Goal: Task Accomplishment & Management: Use online tool/utility

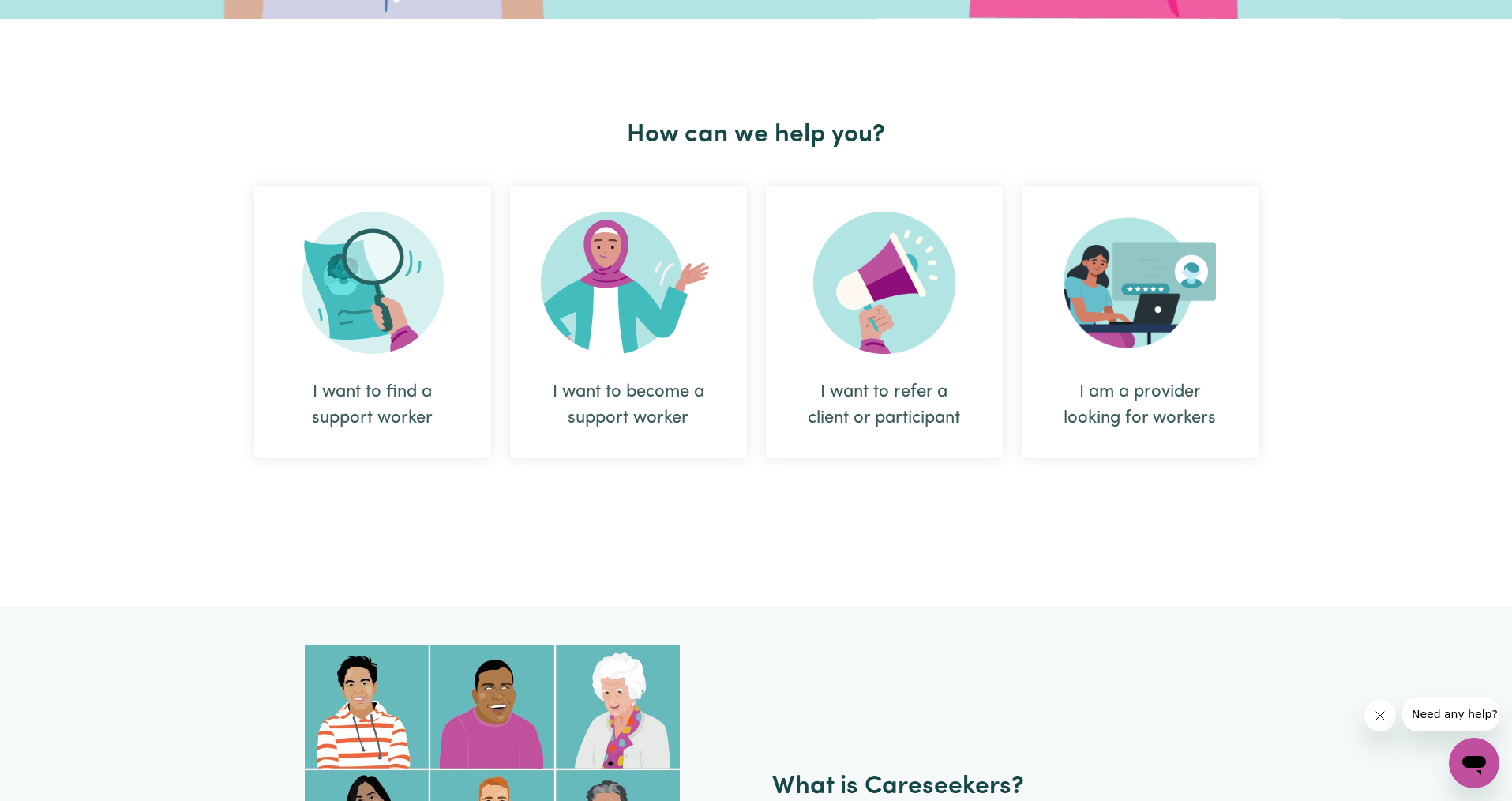
scroll to position [554, 0]
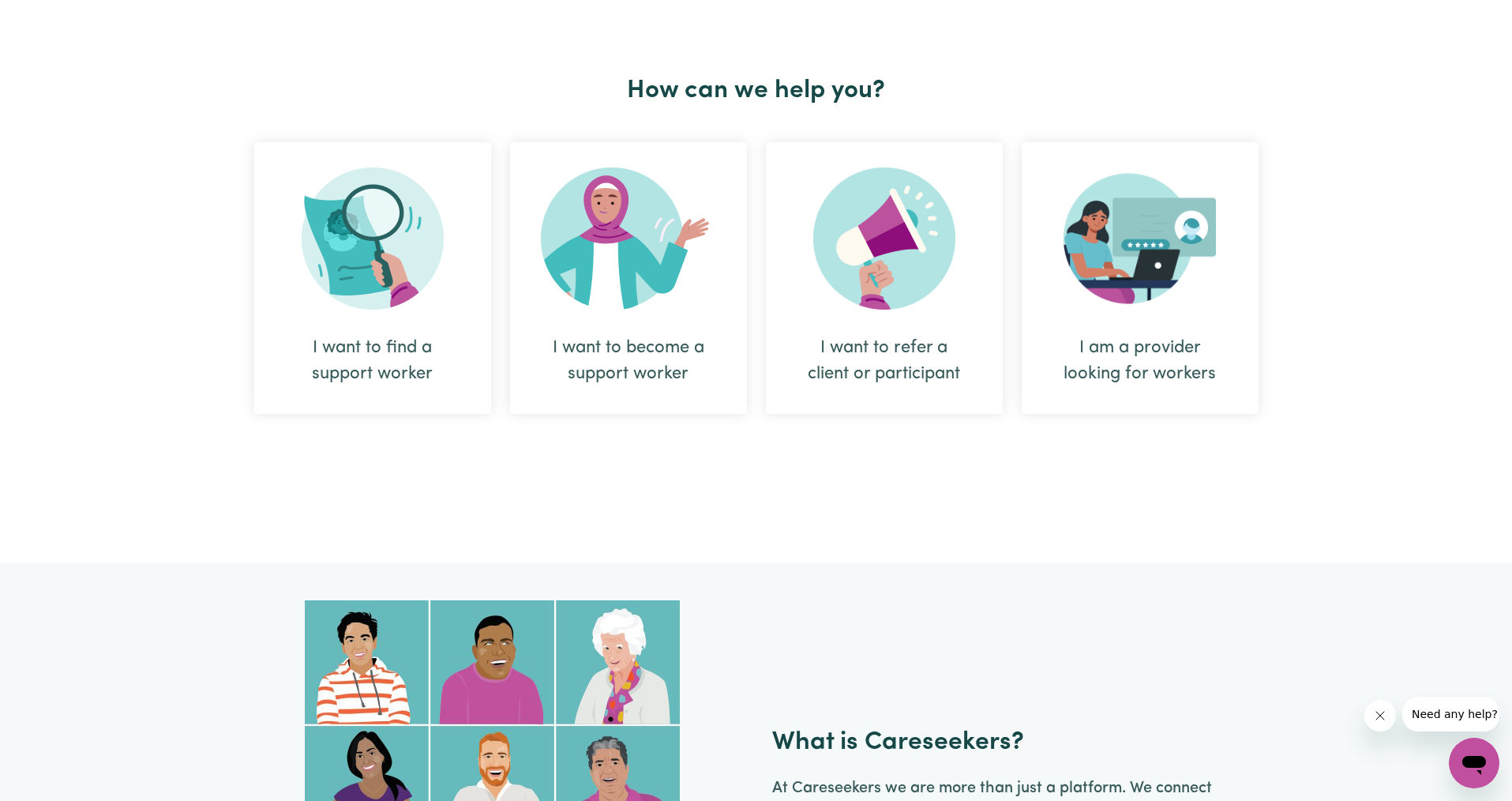
click at [390, 354] on div "I want to find a support worker" at bounding box center [372, 360] width 161 height 53
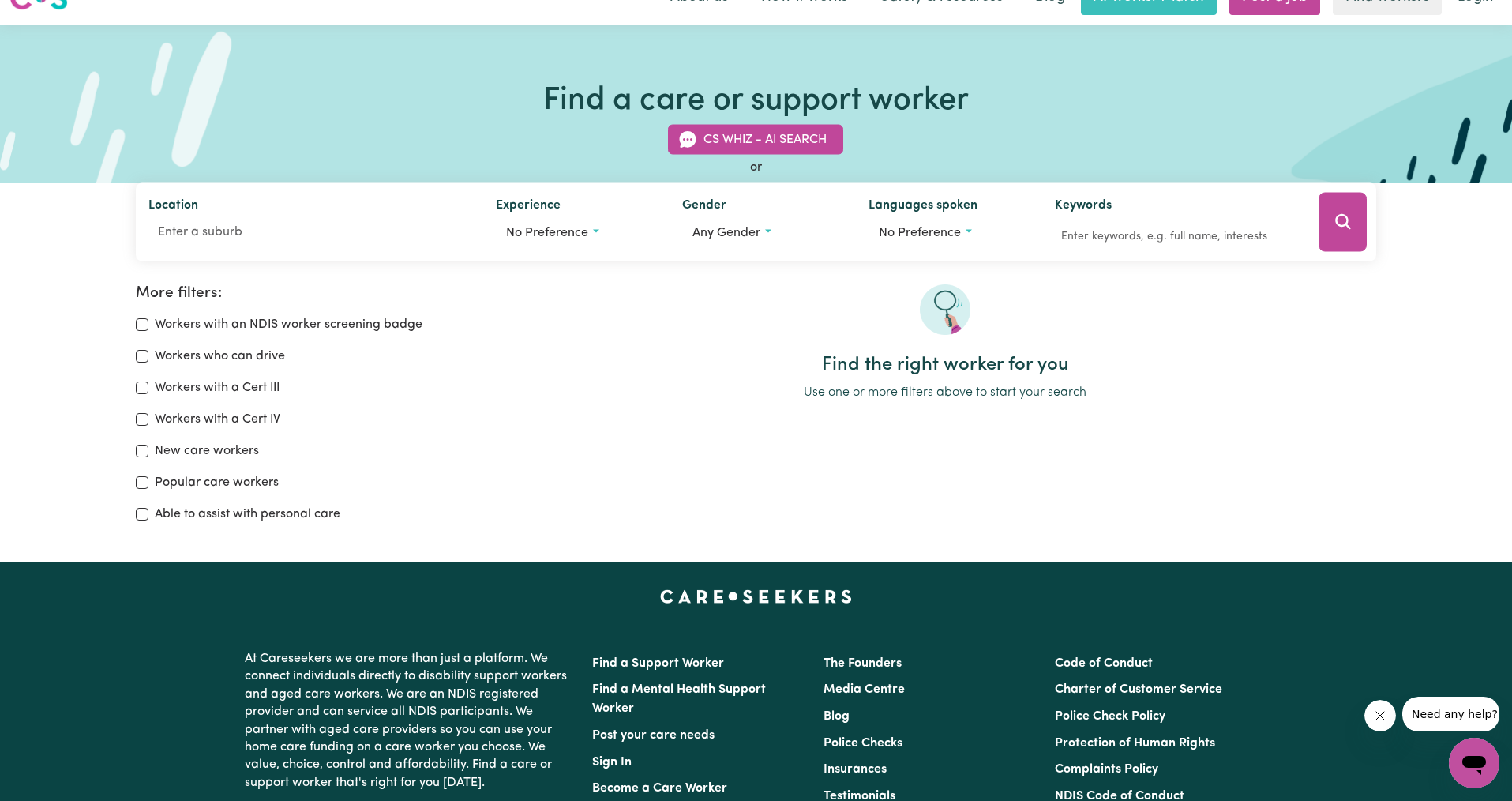
scroll to position [44, 0]
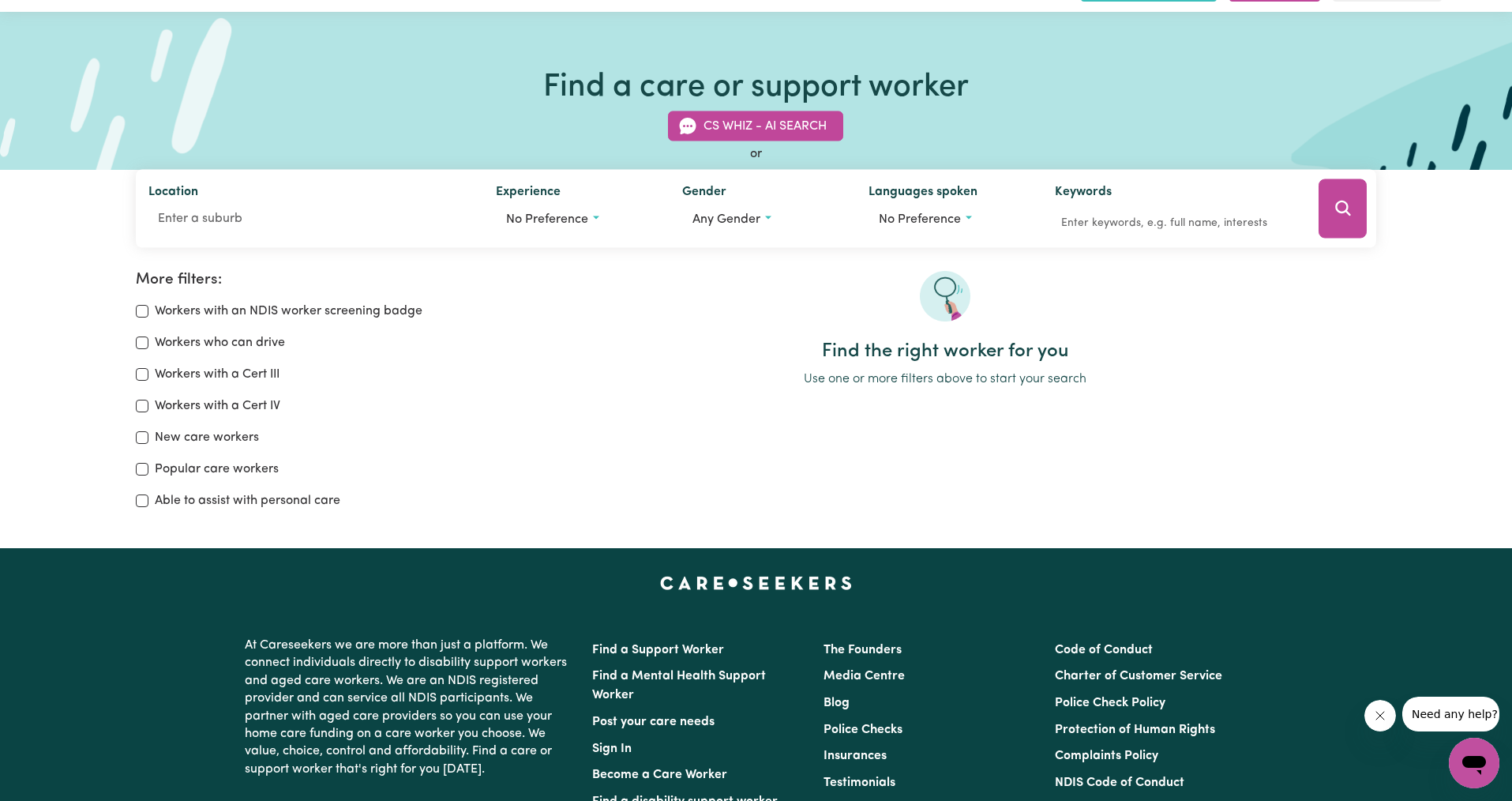
click at [244, 499] on label "Able to assist with personal care" at bounding box center [247, 500] width 186 height 19
click at [149, 499] on input "Able to assist with personal care" at bounding box center [142, 501] width 12 height 12
checkbox input "true"
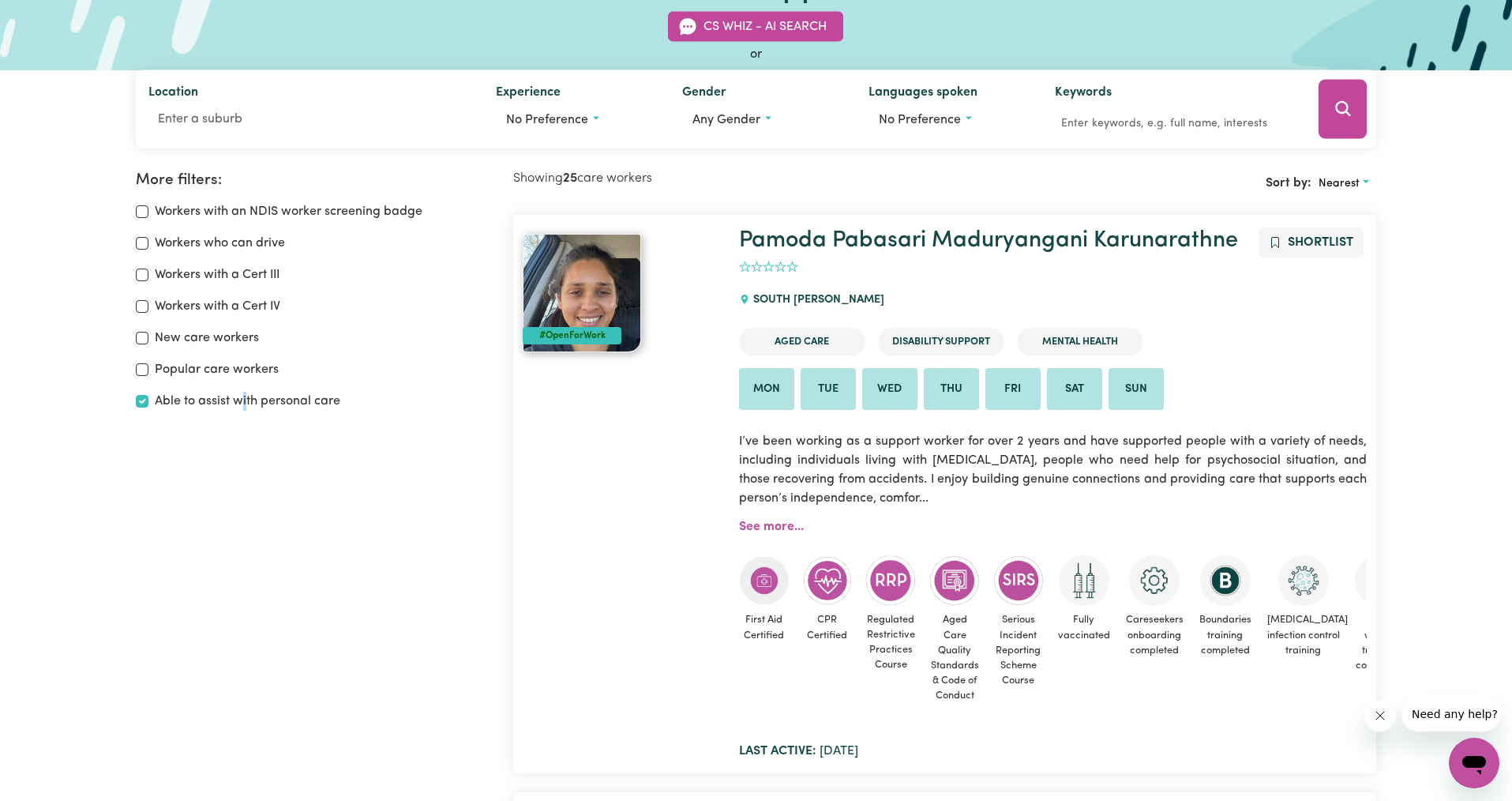
scroll to position [134, 0]
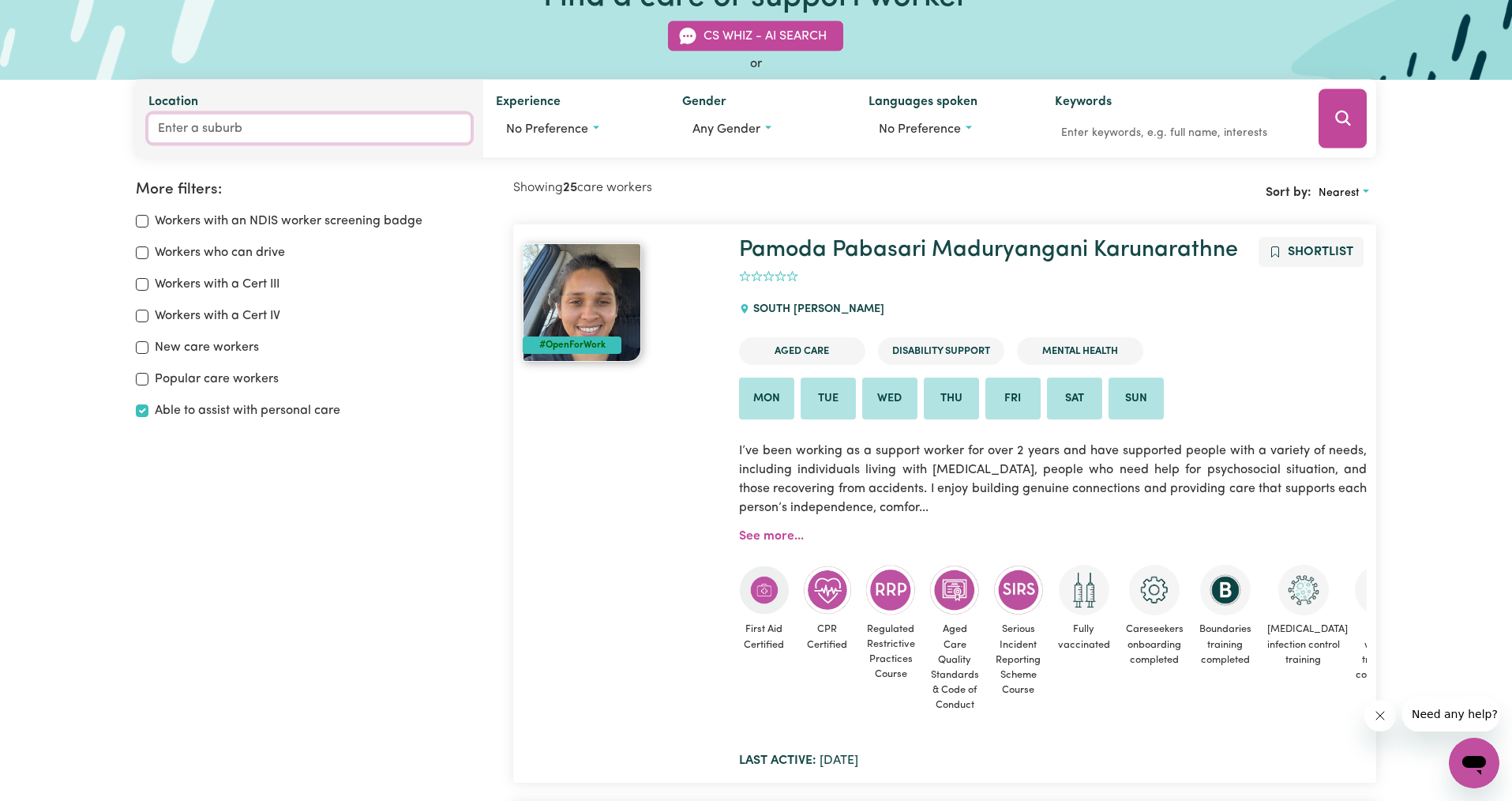
click at [226, 130] on input "Location" at bounding box center [310, 129] width 322 height 28
type input "rob"
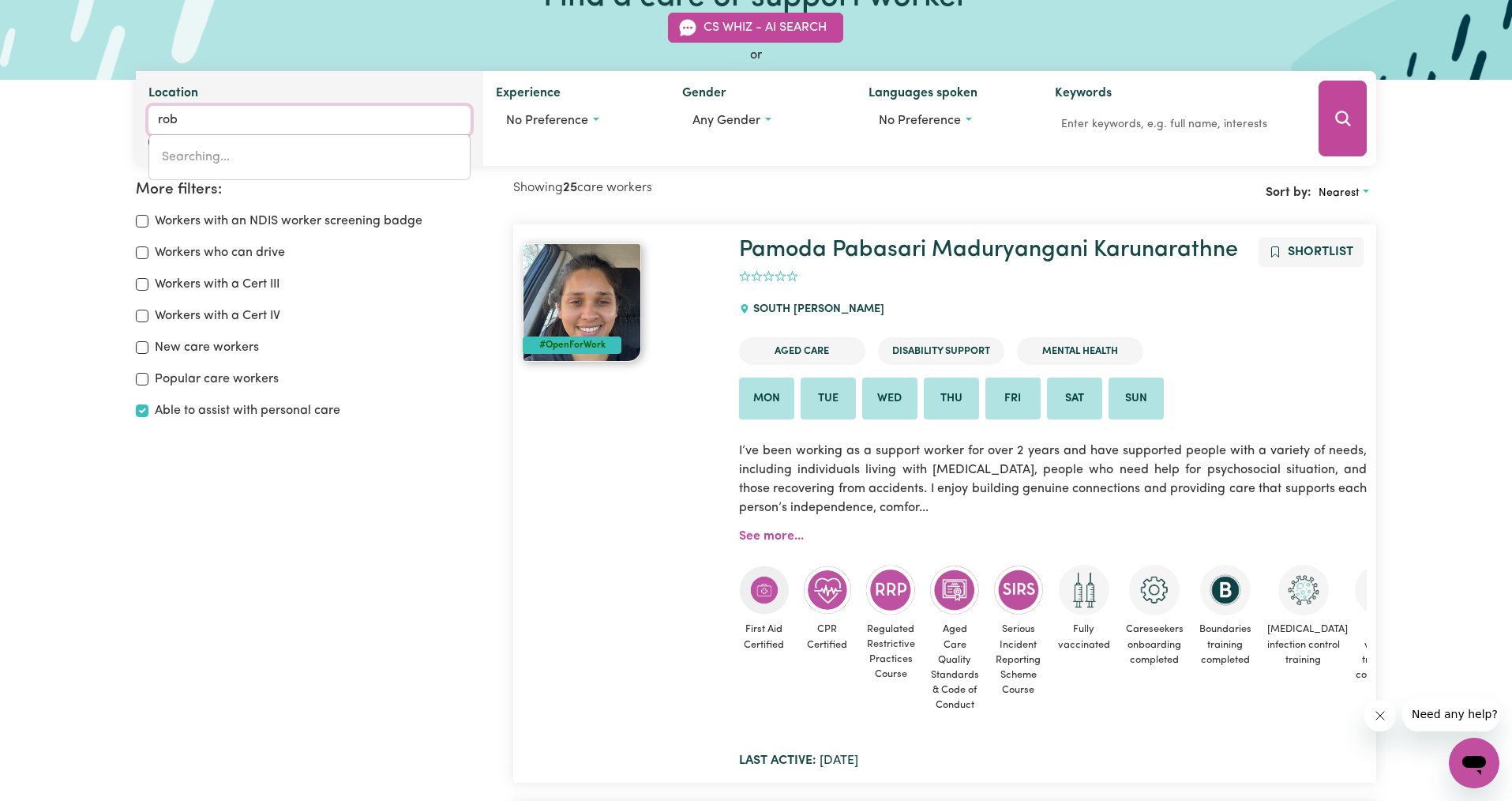
type input "[PERSON_NAME], [GEOGRAPHIC_DATA], 2360"
type input "robi"
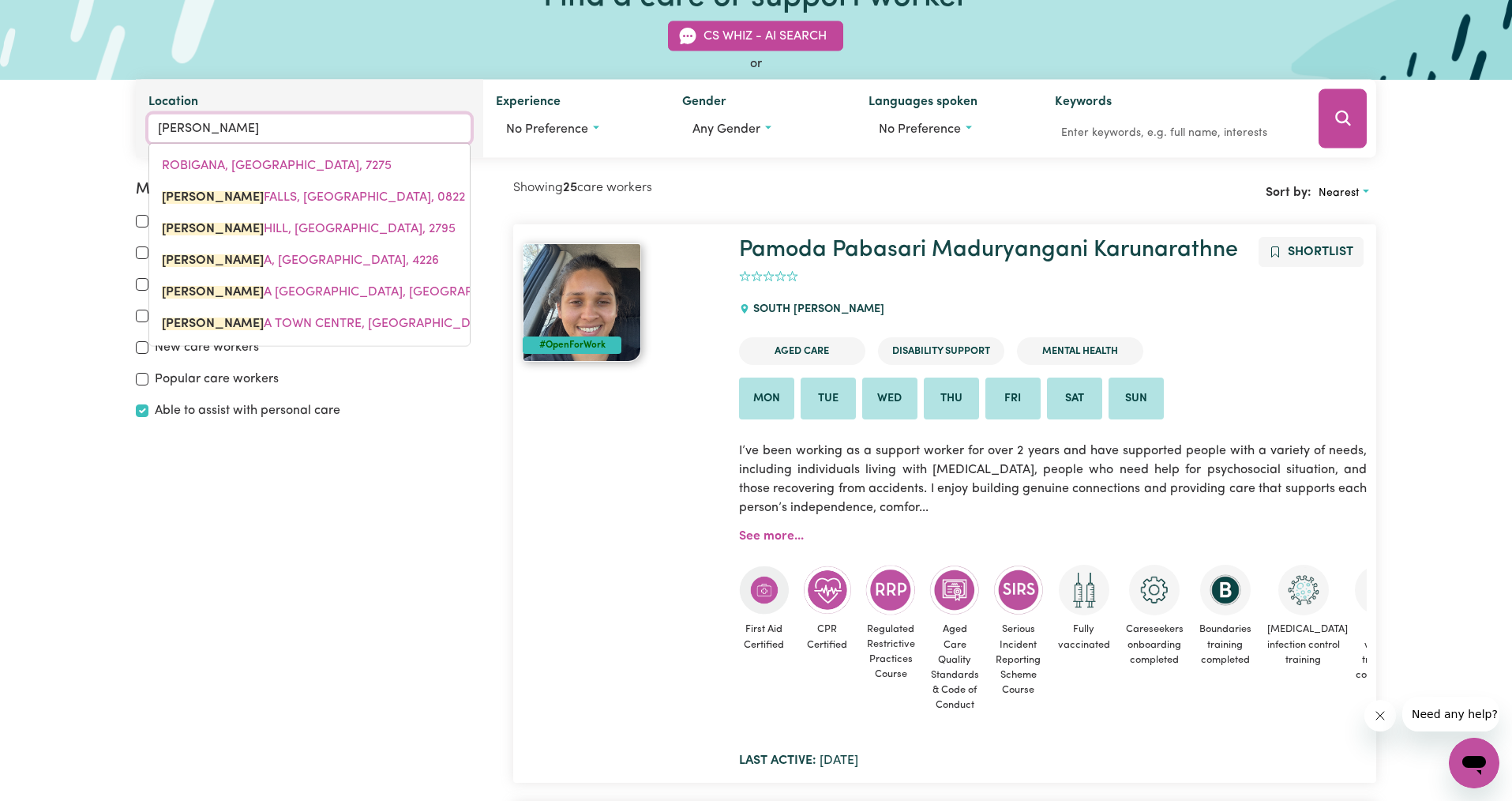
type input "robina"
type input "robina, [GEOGRAPHIC_DATA], 4226"
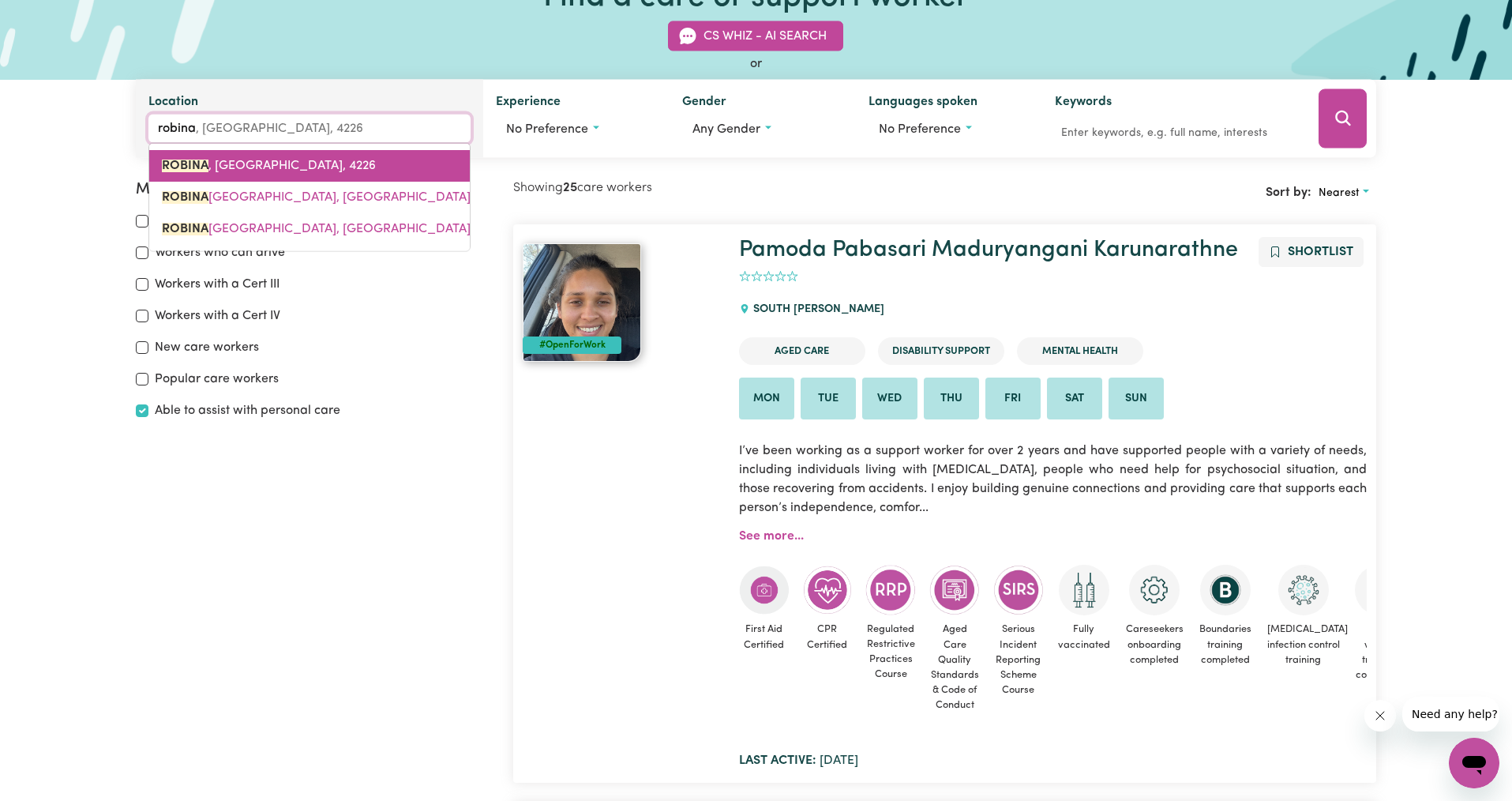
click at [263, 158] on link "ROBINA , [GEOGRAPHIC_DATA], 4226" at bounding box center [310, 166] width 320 height 31
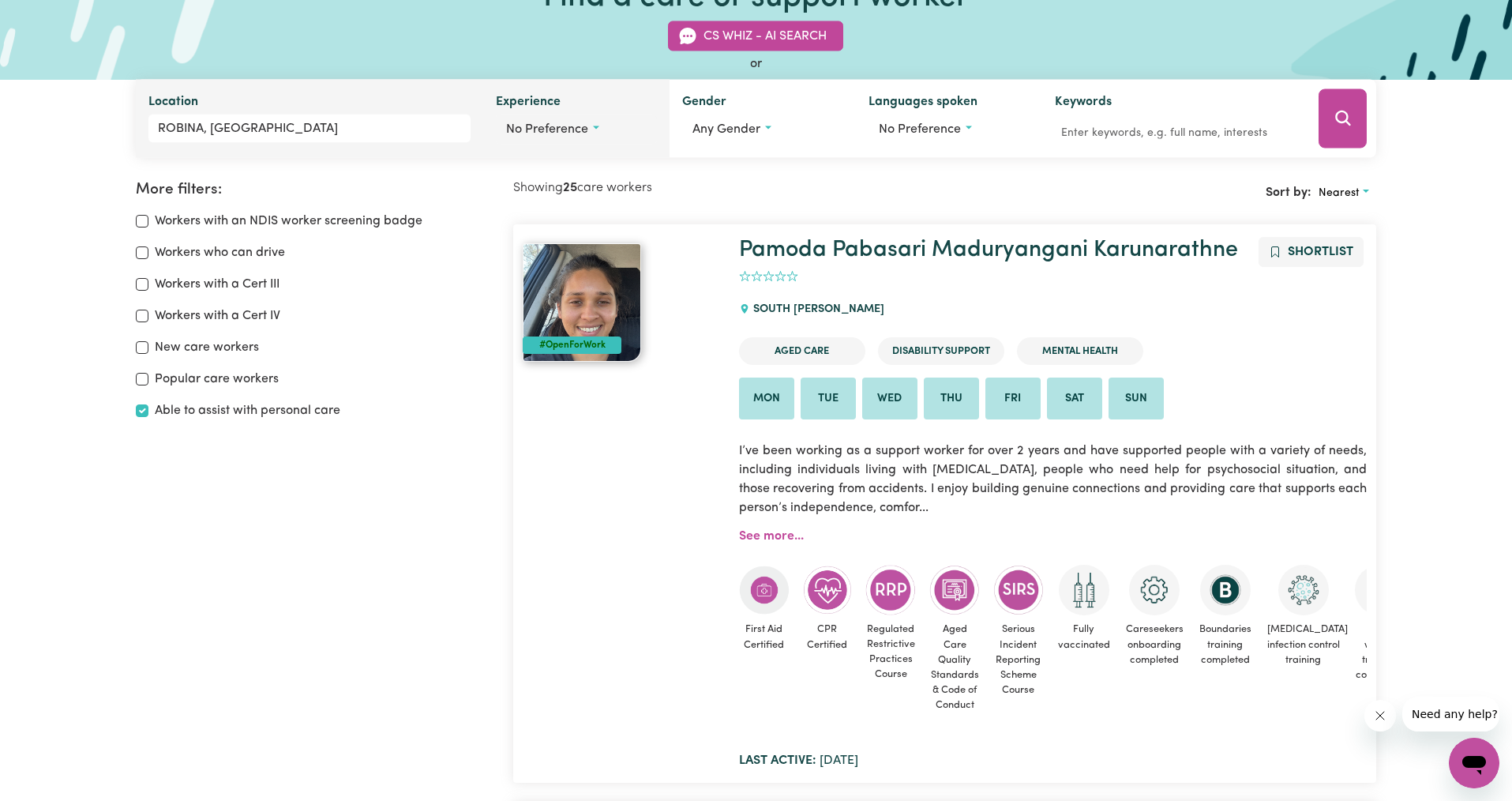
click at [578, 127] on span "No preference" at bounding box center [547, 129] width 82 height 12
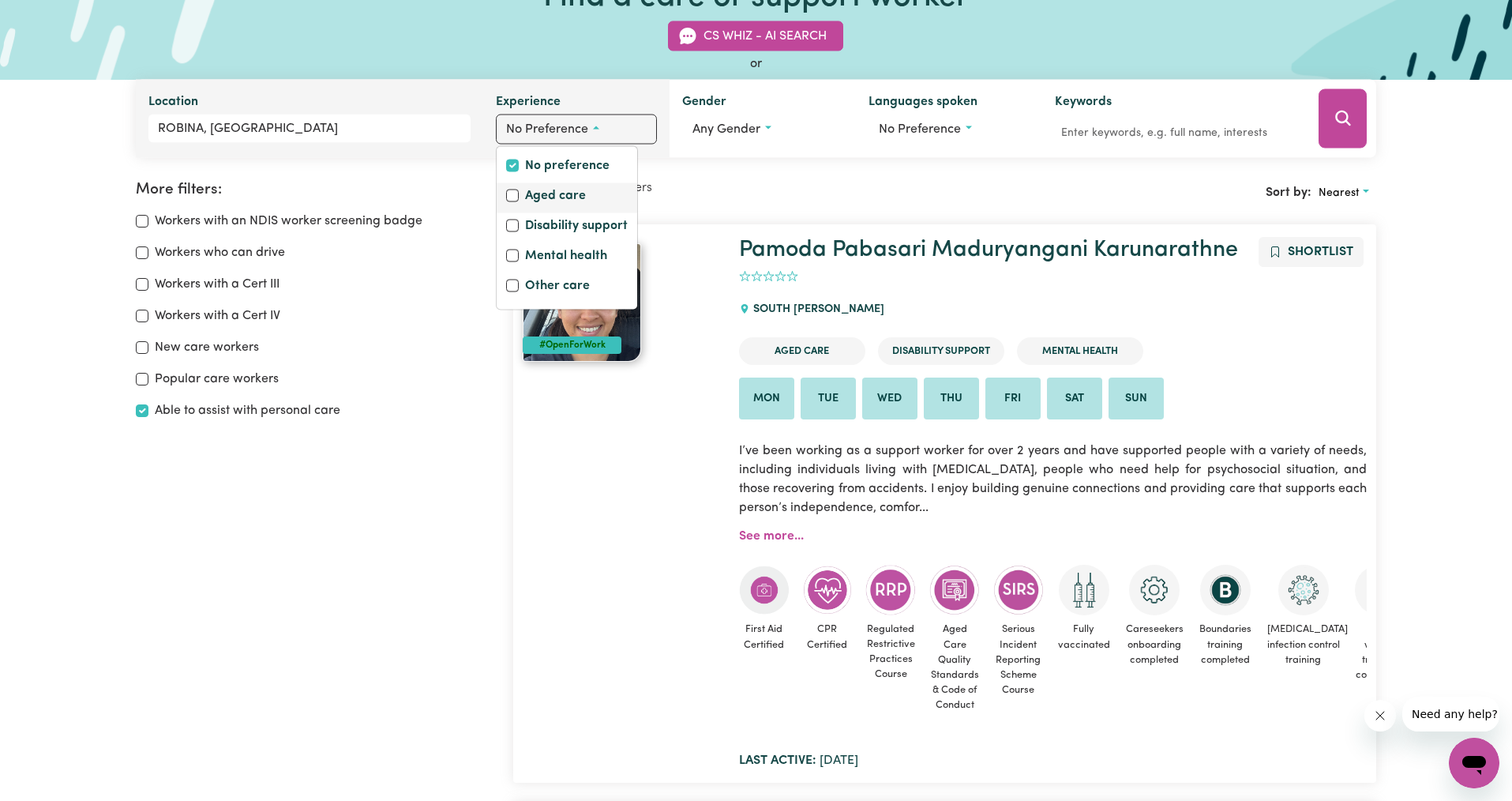
click at [546, 194] on label "Aged care" at bounding box center [555, 197] width 61 height 22
click at [519, 194] on input "Aged care" at bounding box center [513, 196] width 12 height 12
checkbox input "true"
checkbox input "false"
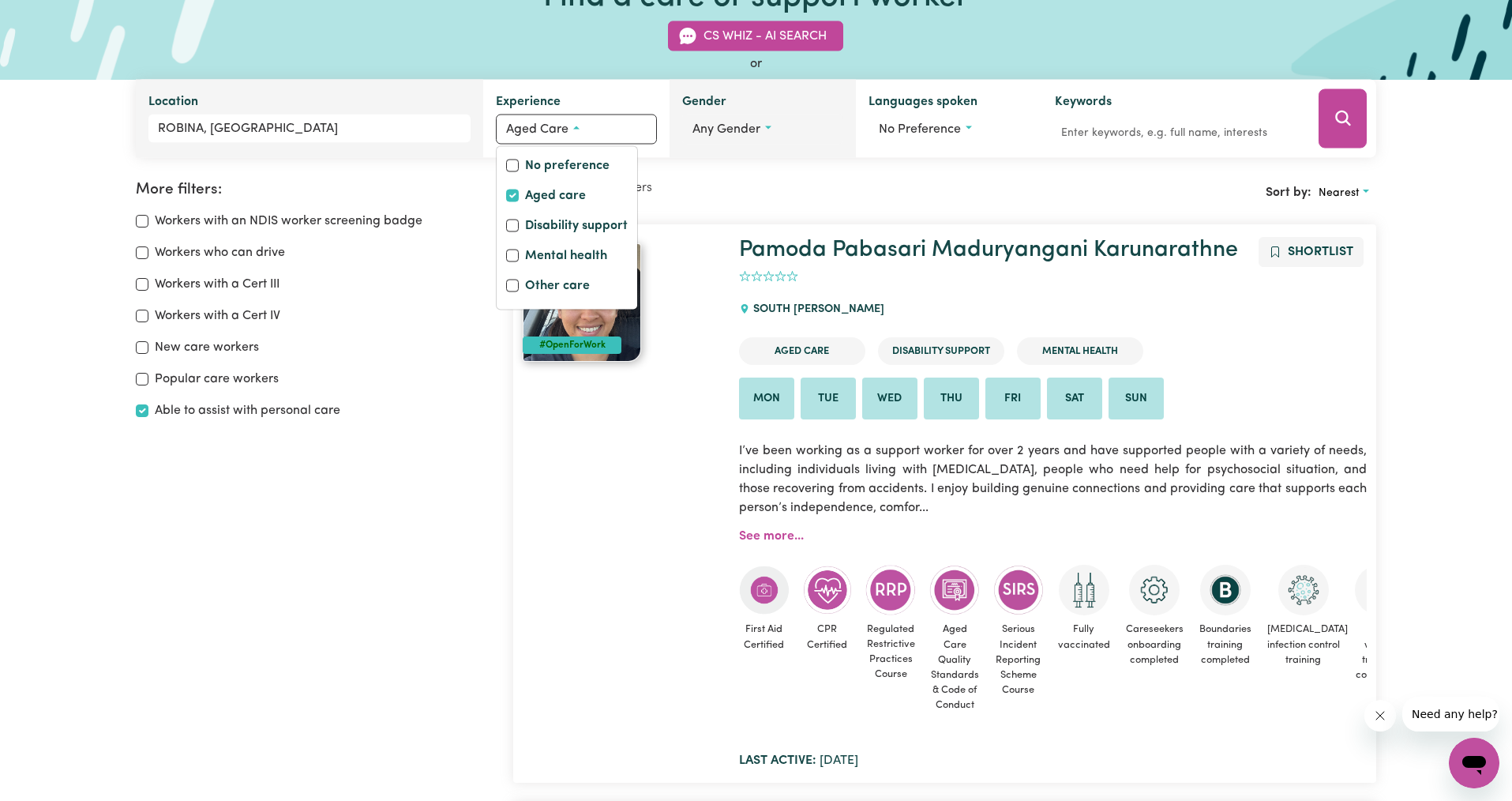
click at [716, 126] on span "Any gender" at bounding box center [726, 129] width 68 height 12
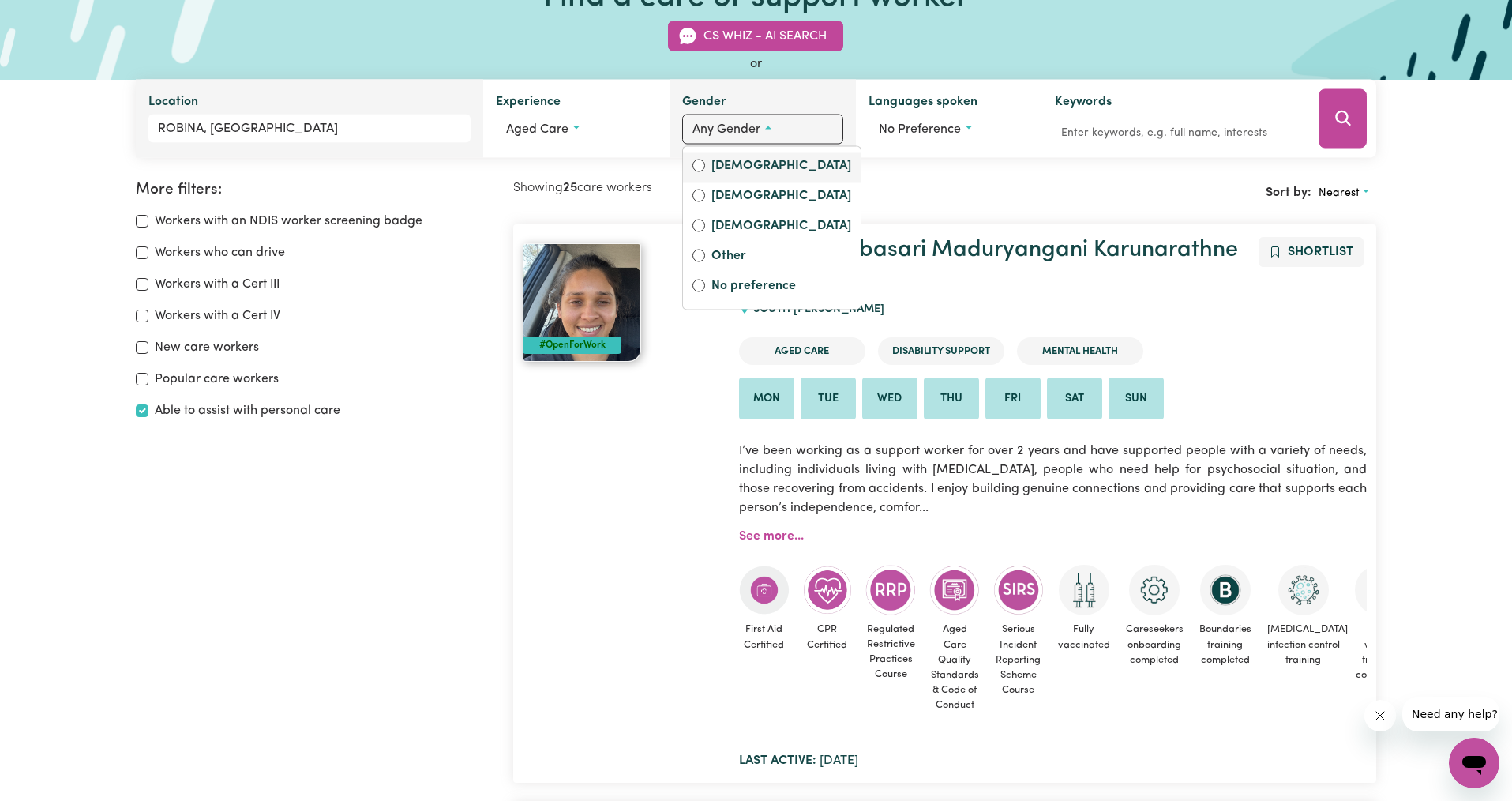
click at [720, 166] on label "[DEMOGRAPHIC_DATA]" at bounding box center [781, 167] width 140 height 22
click at [705, 166] on input "[DEMOGRAPHIC_DATA]" at bounding box center [699, 166] width 12 height 12
radio input "true"
click at [922, 133] on span "No preference" at bounding box center [925, 129] width 82 height 12
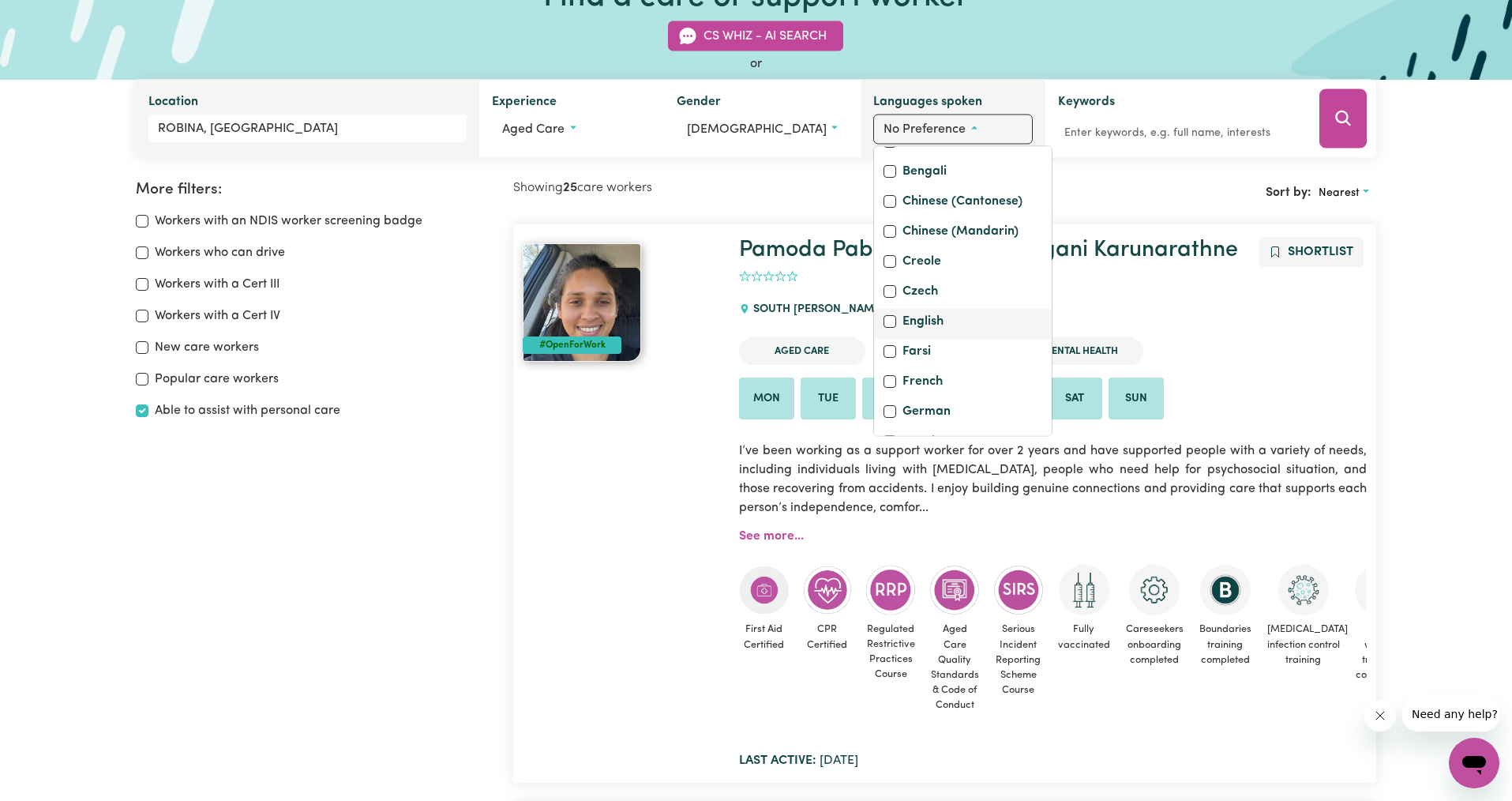
click at [933, 334] on label "English" at bounding box center [923, 323] width 41 height 22
click at [896, 328] on input "English" at bounding box center [890, 321] width 12 height 12
checkbox input "true"
checkbox input "false"
click at [1346, 115] on icon "Search" at bounding box center [1343, 117] width 19 height 19
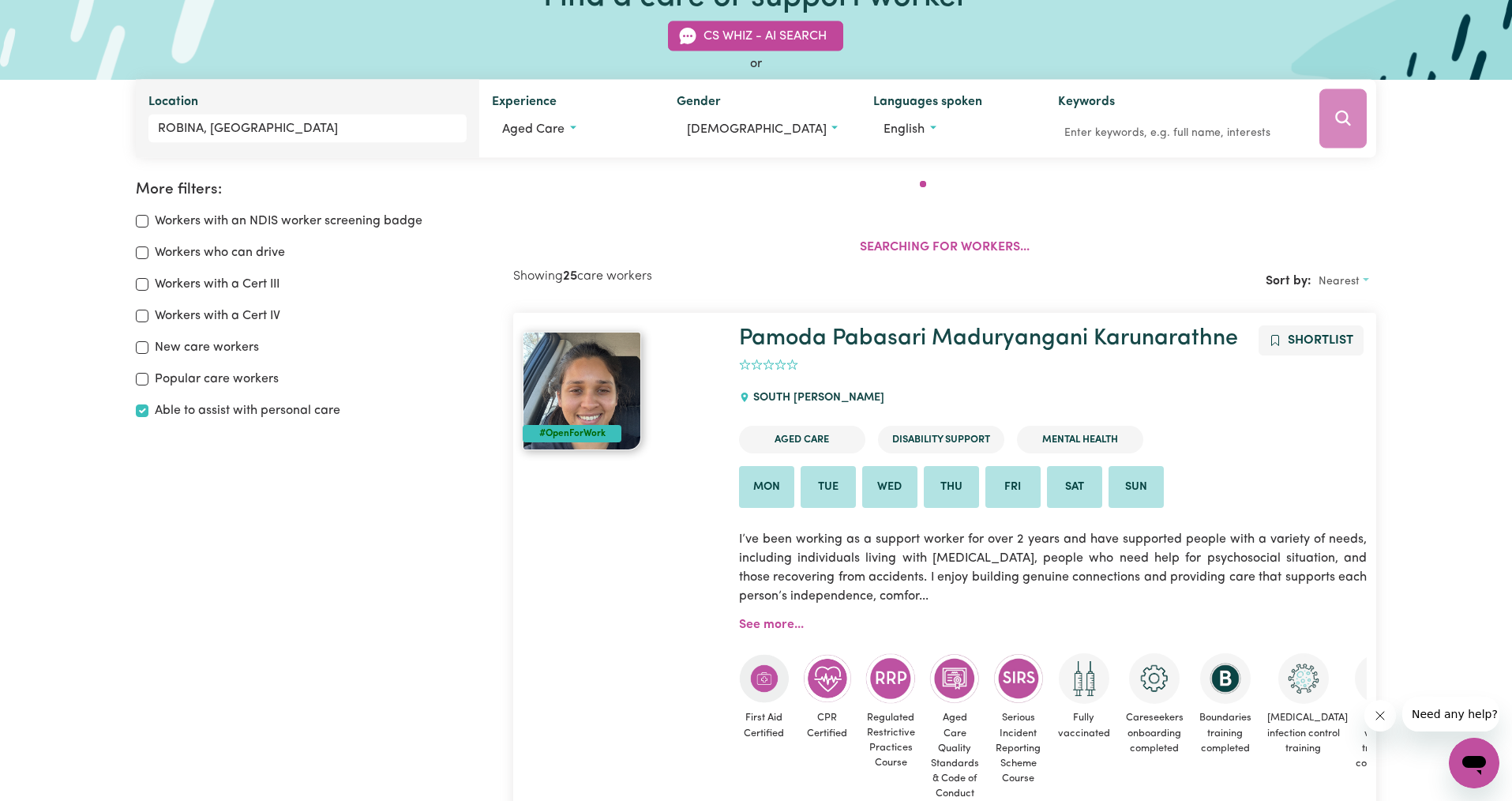
scroll to position [263, 0]
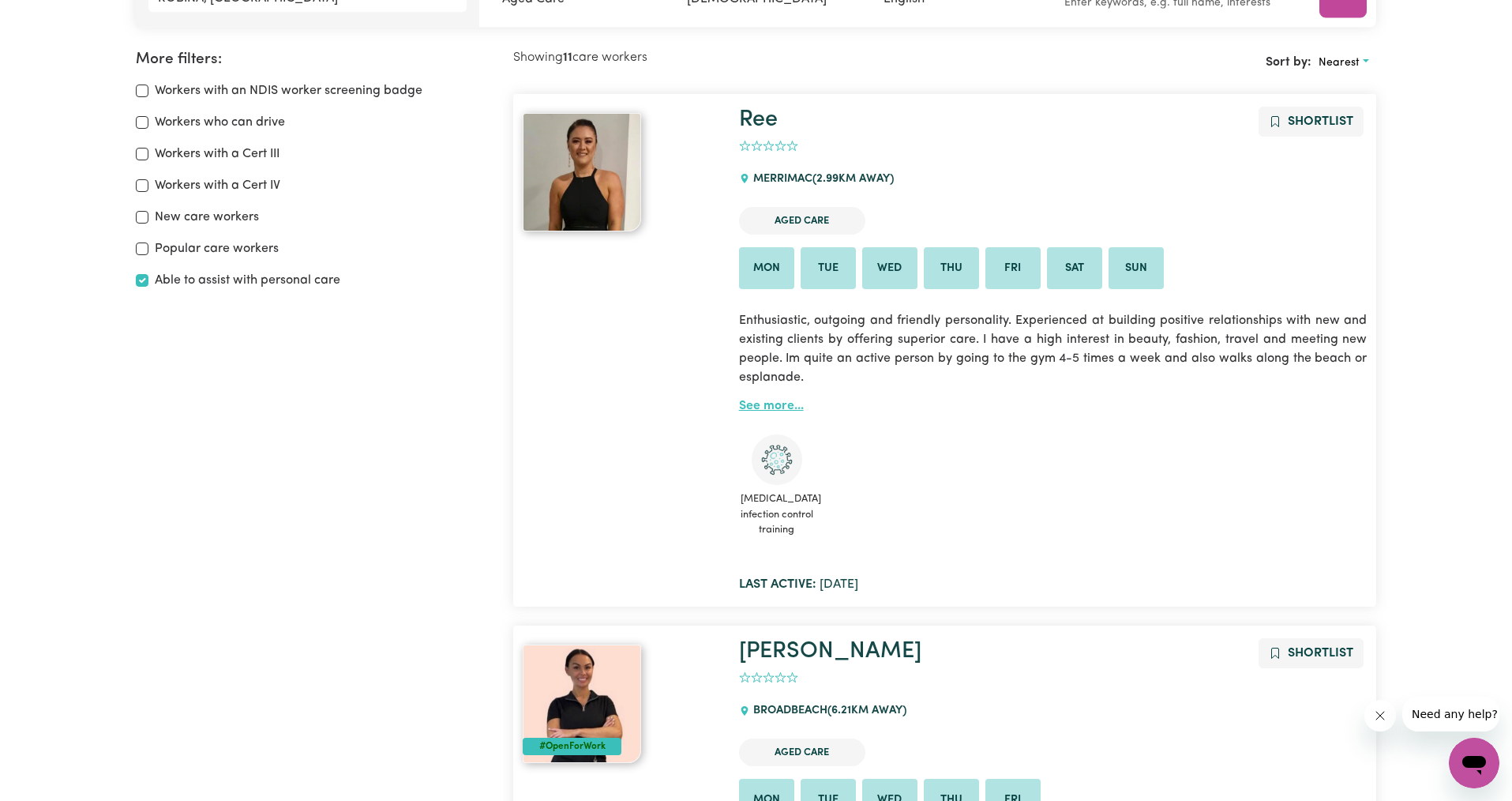
click at [775, 403] on link "See more..." at bounding box center [772, 406] width 65 height 12
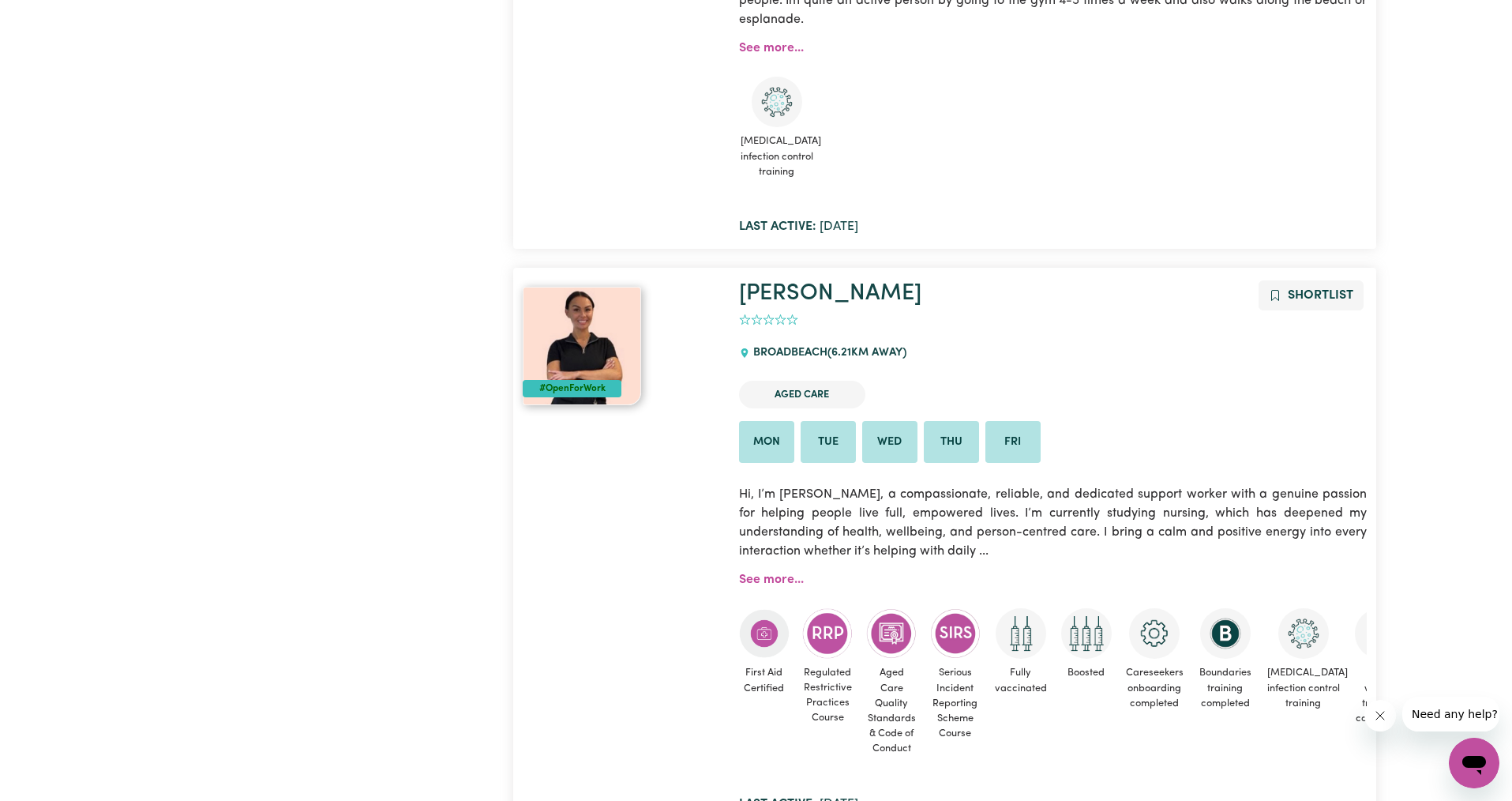
scroll to position [624, 0]
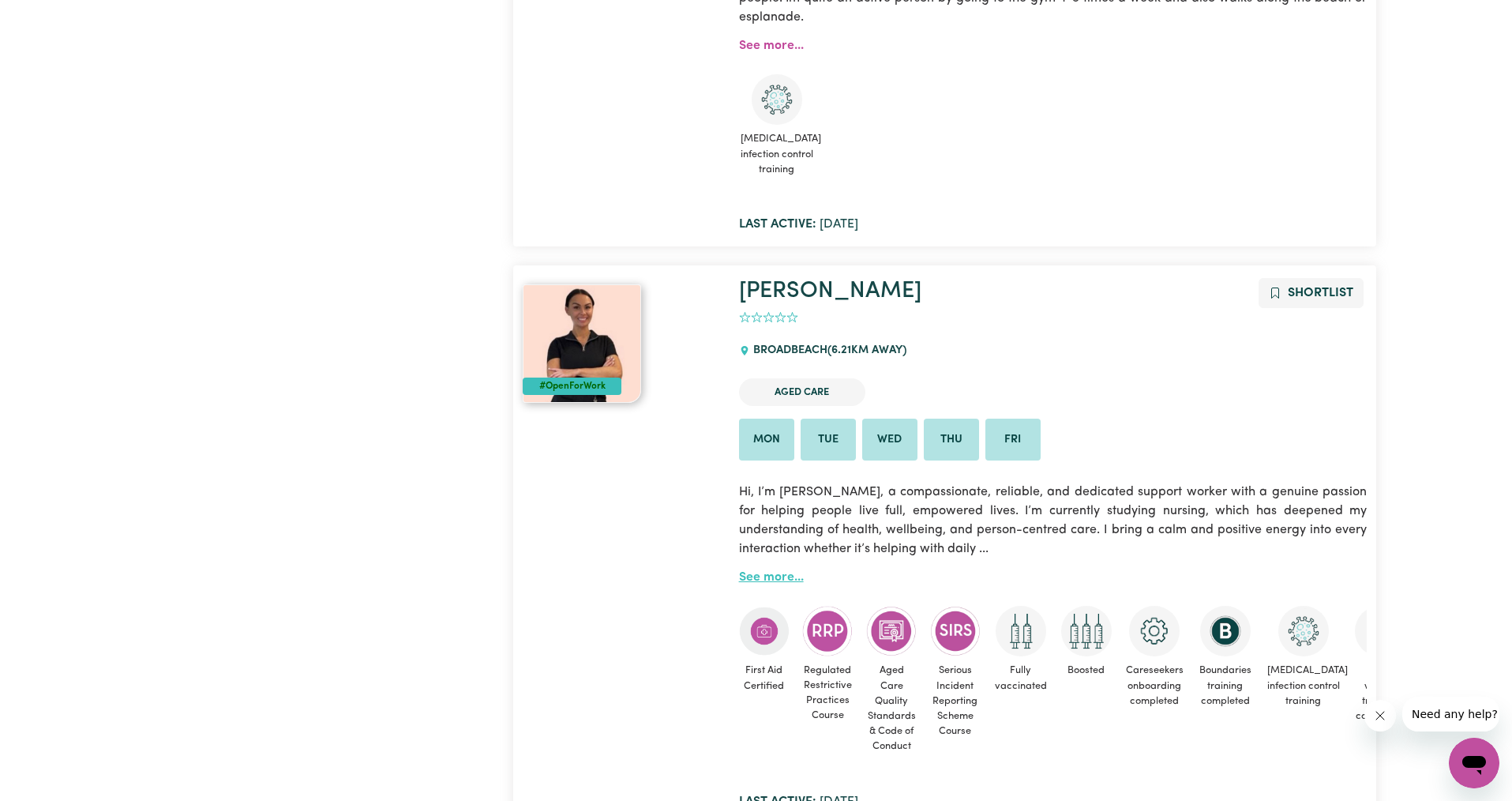
click at [777, 571] on link "See more..." at bounding box center [772, 578] width 65 height 12
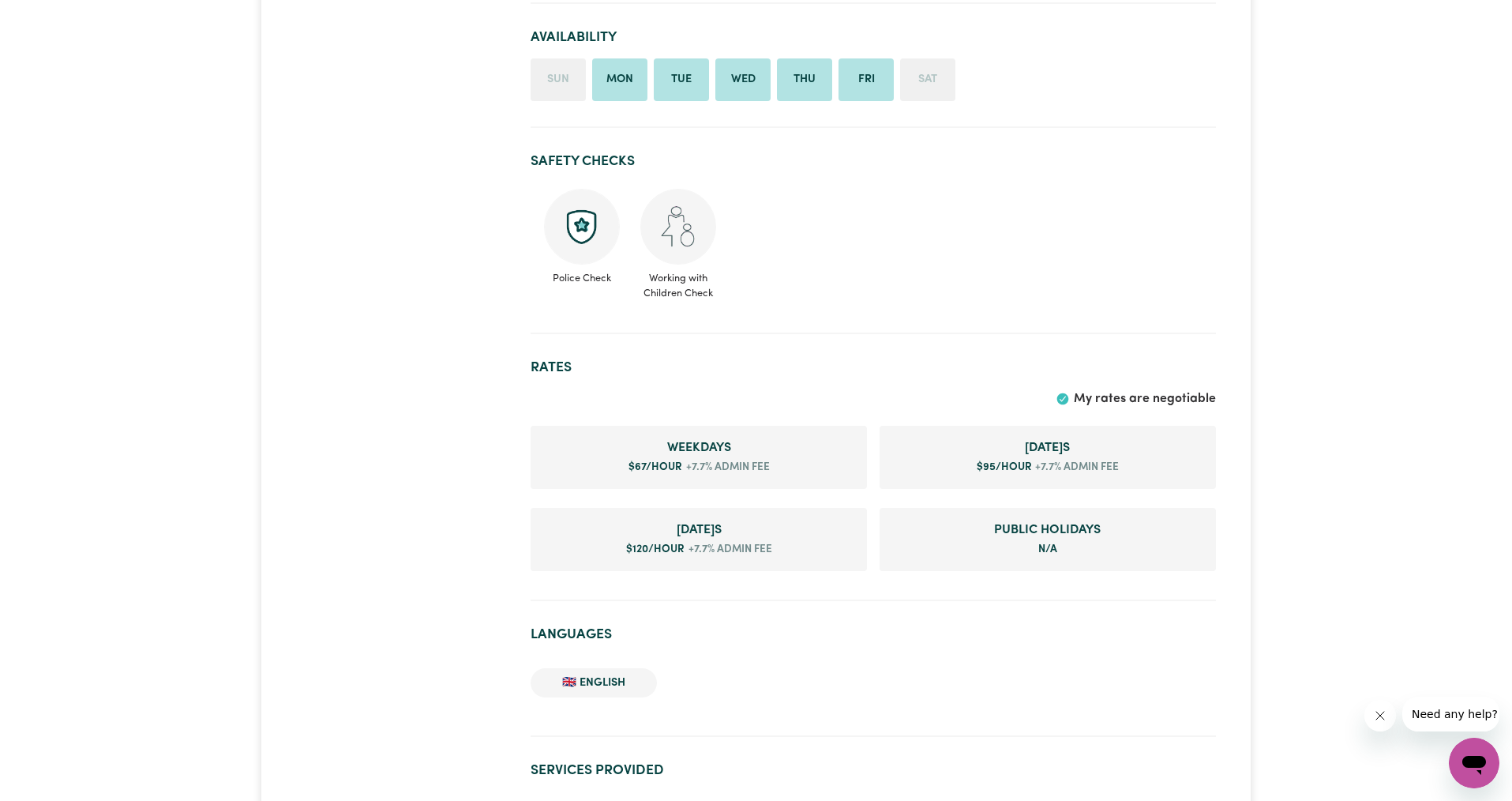
scroll to position [1203, 0]
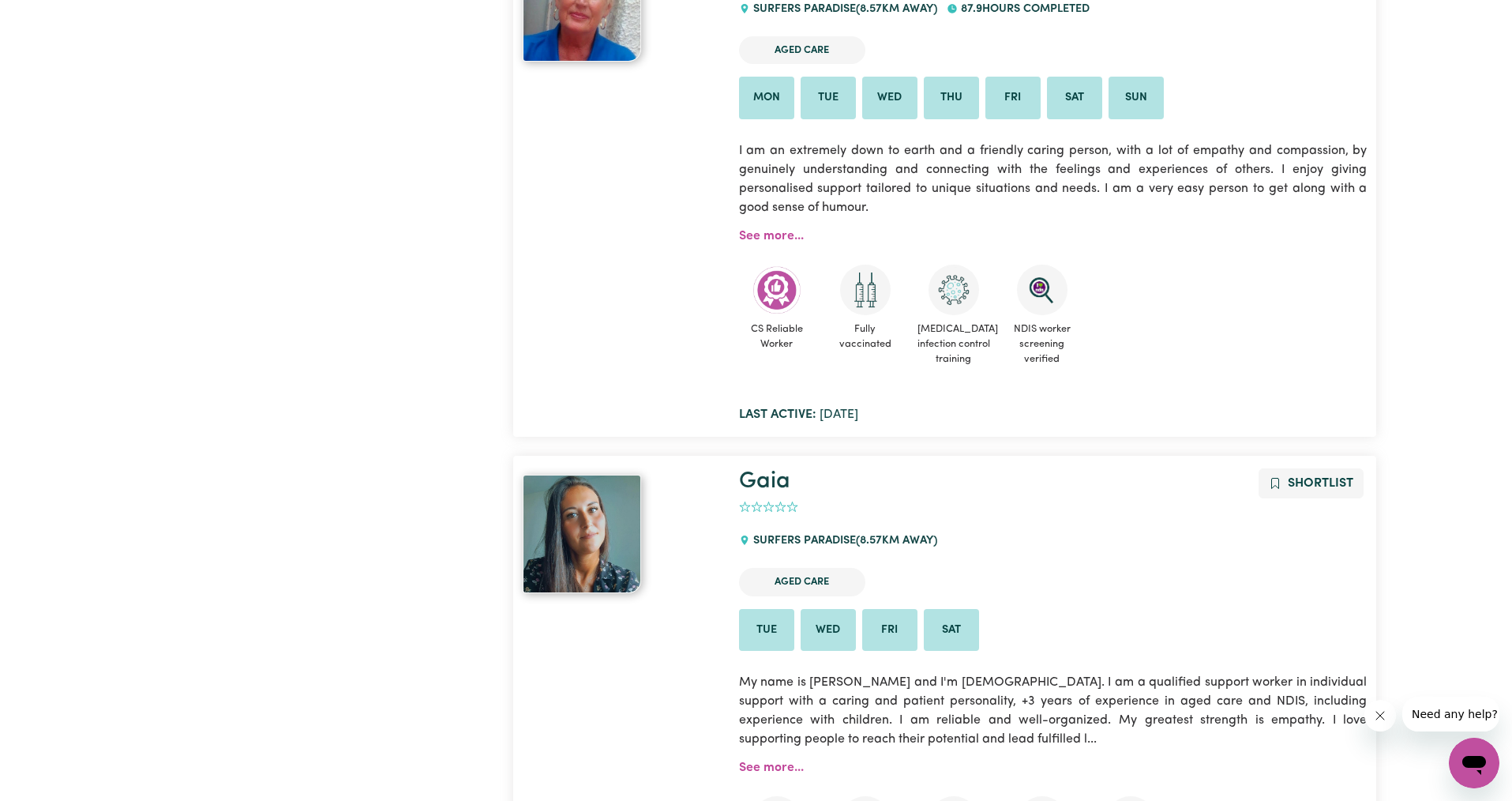
scroll to position [3054, 0]
